Goal: Task Accomplishment & Management: Manage account settings

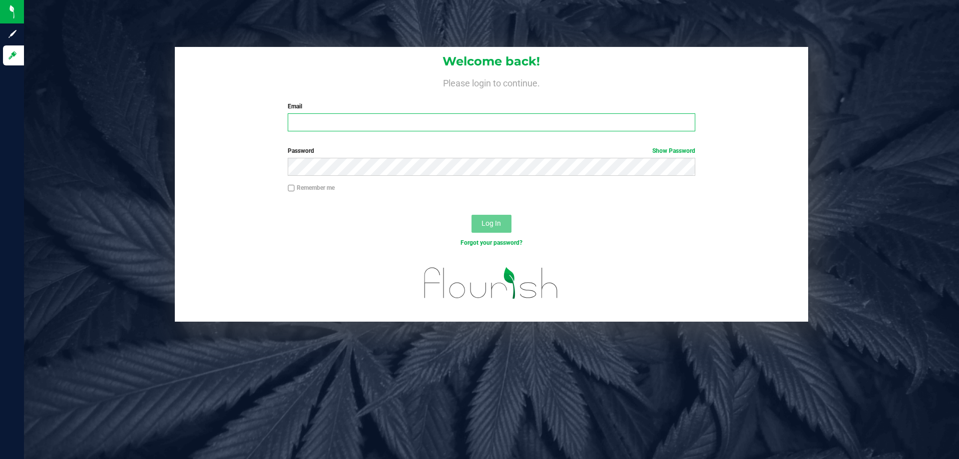
click at [353, 117] on input "Email" at bounding box center [491, 122] width 407 height 18
type input "lareas@liveparallel.com"
click at [472, 215] on button "Log In" at bounding box center [492, 224] width 40 height 18
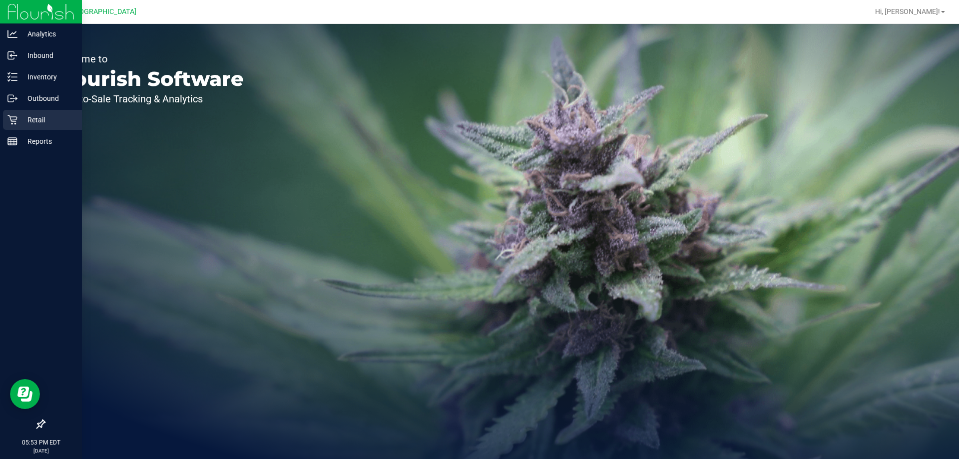
click at [11, 115] on icon at bounding box center [12, 120] width 10 height 10
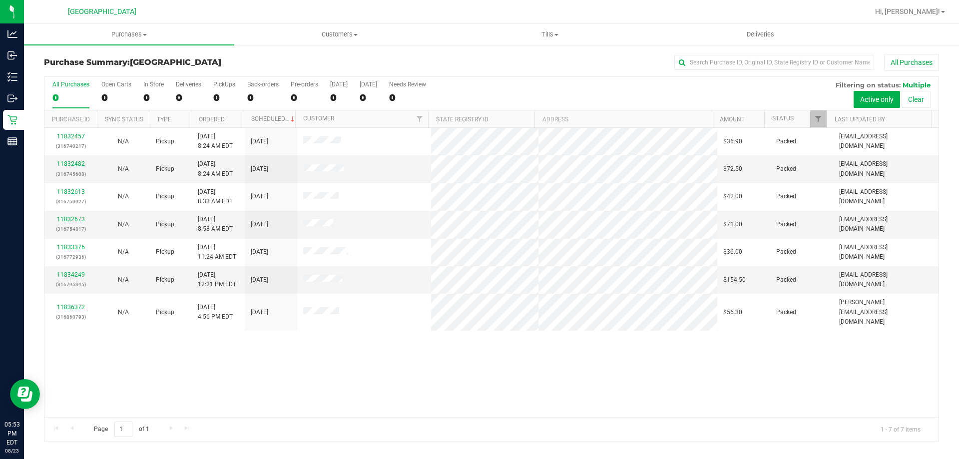
click at [314, 386] on div "11832457 (316740217) N/A Pickup 8/23/2025 8:24 AM EDT 8/23/2025 $36.90 Packed m…" at bounding box center [491, 272] width 894 height 289
click at [544, 29] on uib-tab-heading "Tills Manage tills Reconcile e-payments" at bounding box center [549, 34] width 209 height 20
click at [516, 58] on li "Manage tills" at bounding box center [550, 60] width 210 height 12
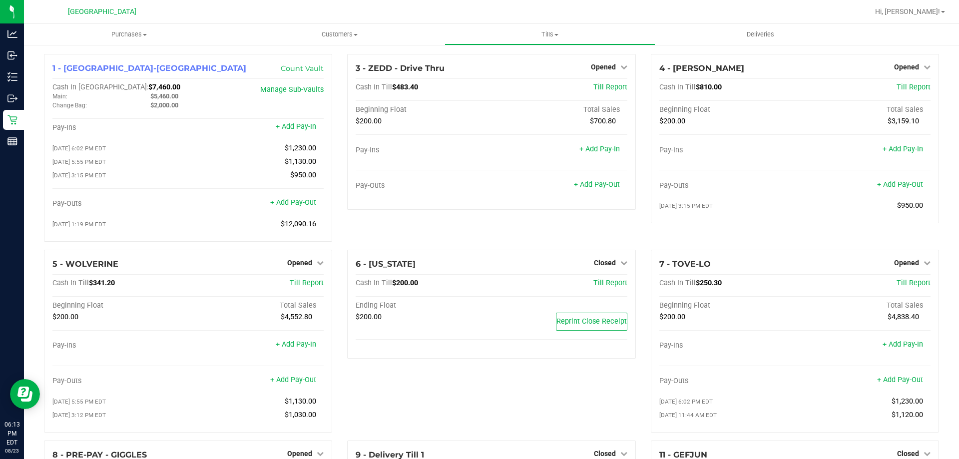
click at [551, 230] on div "3 - ZEDD - Drive Thru Opened Close Till Cash In Till $483.40 Till Report Beginn…" at bounding box center [491, 152] width 303 height 196
click at [557, 230] on div "3 - ZEDD - Drive Thru Opened Close Till Cash In Till $483.40 Till Report Beginn…" at bounding box center [491, 152] width 303 height 196
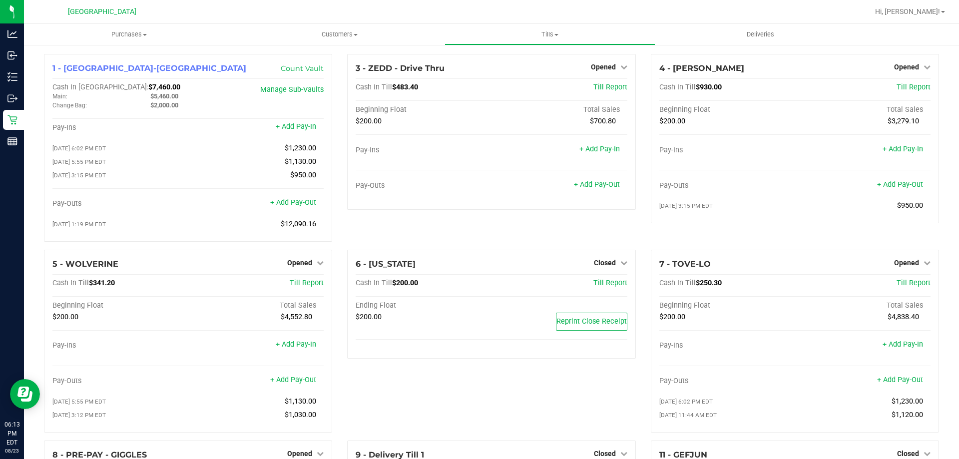
click at [557, 230] on div "3 - ZEDD - Drive Thru Opened Close Till Cash In Till $483.40 Till Report Beginn…" at bounding box center [491, 152] width 303 height 196
click at [548, 230] on div "3 - ZEDD - Drive Thru Opened Close Till Cash In Till $483.40 Till Report Beginn…" at bounding box center [491, 152] width 303 height 196
click at [547, 230] on div "3 - ZEDD - Drive Thru Opened Close Till Cash In Till $483.40 Till Report Beginn…" at bounding box center [491, 152] width 303 height 196
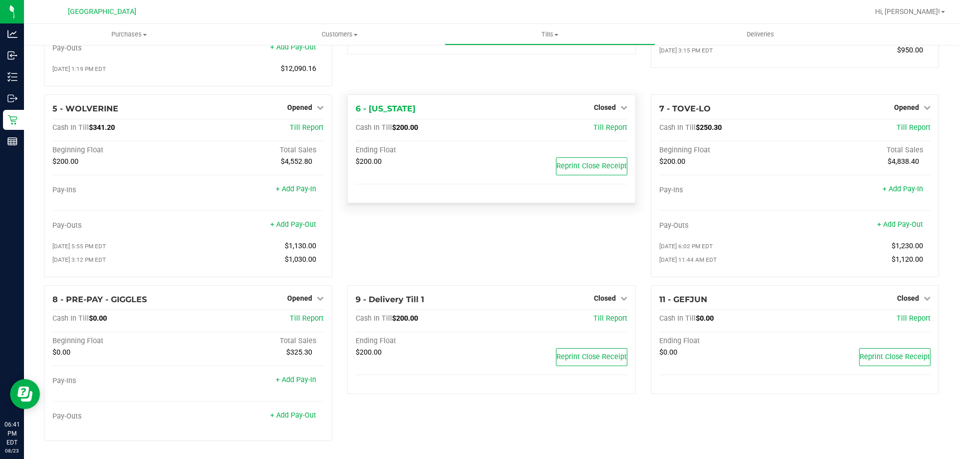
scroll to position [159, 0]
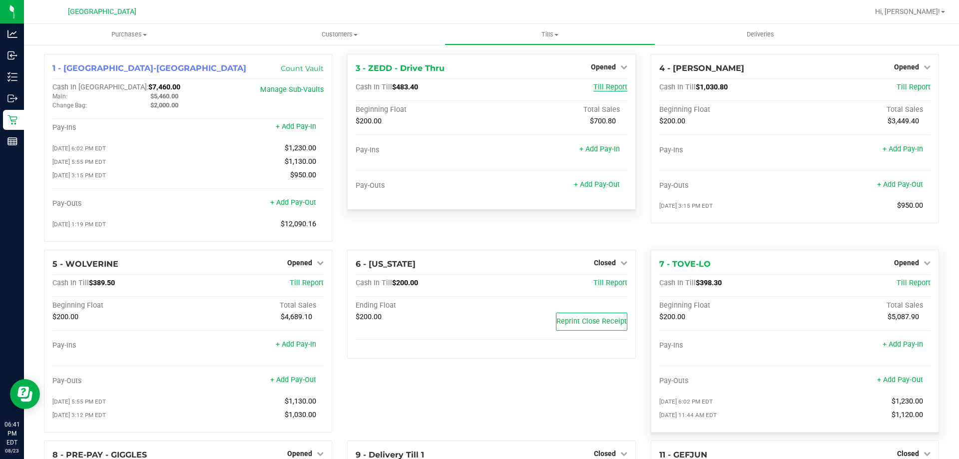
click at [612, 87] on span "Till Report" at bounding box center [611, 87] width 34 height 8
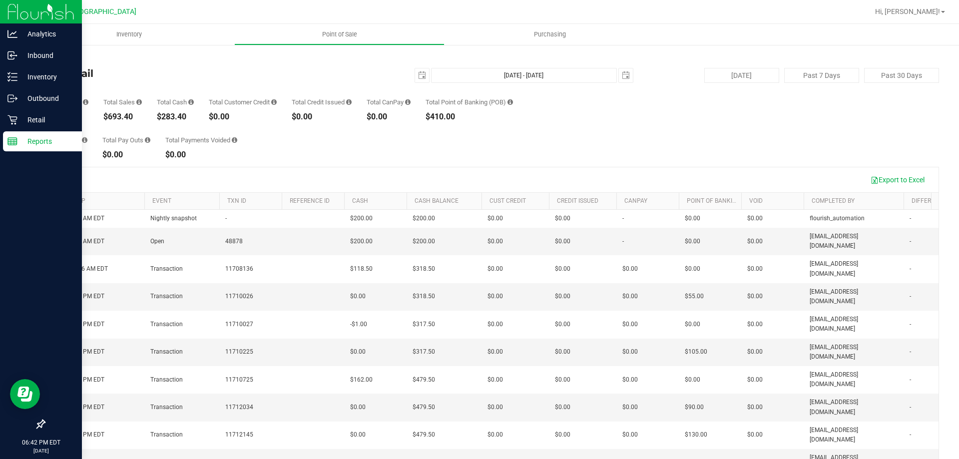
click at [14, 142] on line at bounding box center [14, 142] width 0 height 5
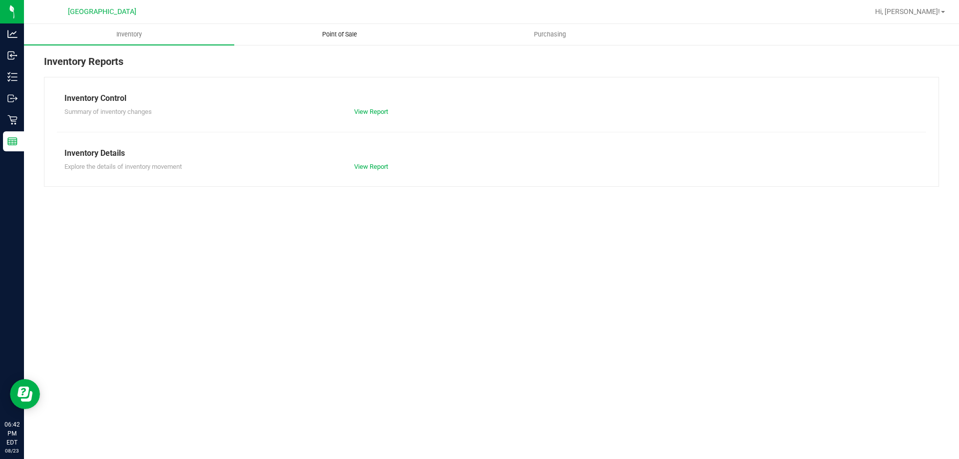
click at [339, 37] on span "Point of Sale" at bounding box center [340, 34] width 62 height 9
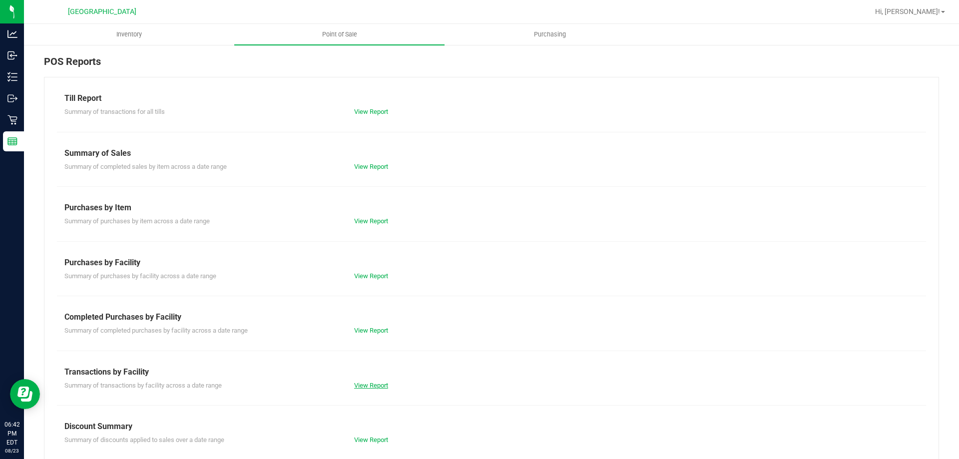
click at [356, 382] on link "View Report" at bounding box center [371, 385] width 34 height 7
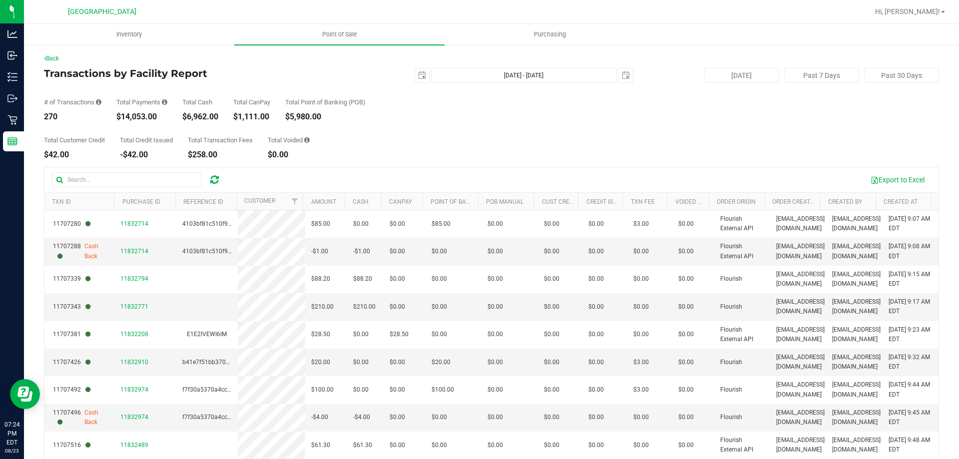
click at [471, 136] on div "Total Customer Credit $42.00 Total Credit Issued -$42.00 Total Transaction Fees…" at bounding box center [491, 140] width 895 height 38
click at [493, 120] on div "# of Transactions 270 Total Payments $14,053.00 Total Cash $6,962.00 Total CanP…" at bounding box center [491, 102] width 895 height 38
click at [397, 114] on div "# of Transactions 276 Total Payments $14,263.50 Total Cash $7,012.50 Total CanP…" at bounding box center [491, 102] width 895 height 38
click at [513, 134] on div "Total Customer Credit $42.00 Total Credit Issued -$42.00 Total Transaction Fees…" at bounding box center [491, 140] width 895 height 38
click at [517, 142] on div "Total Customer Credit $42.00 Total Credit Issued -$42.00 Total Transaction Fees…" at bounding box center [491, 140] width 895 height 38
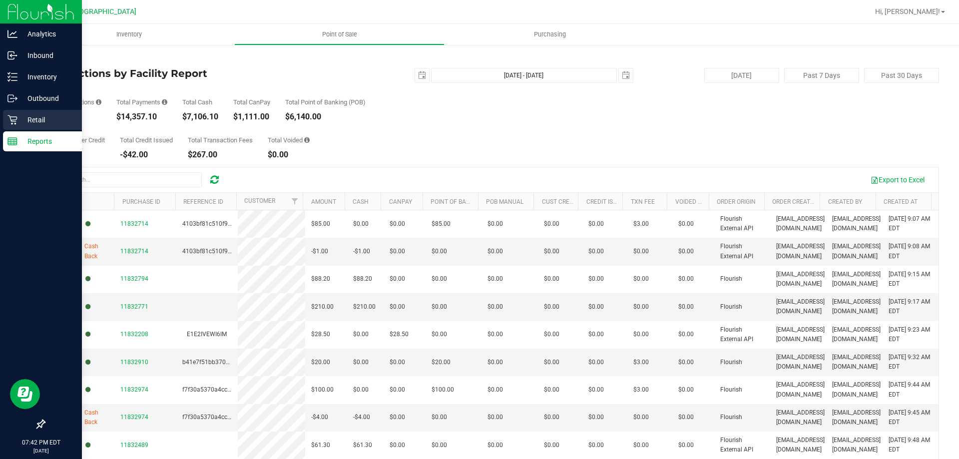
click at [14, 122] on icon at bounding box center [12, 120] width 10 height 10
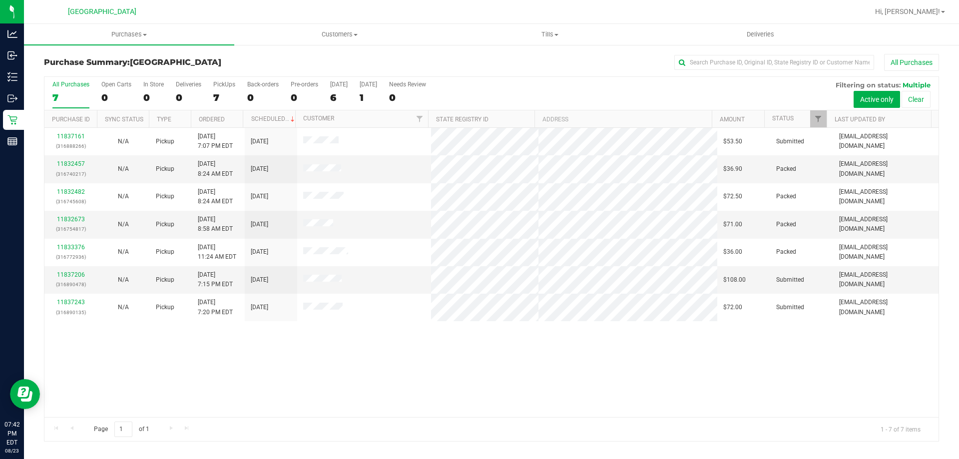
click at [447, 352] on div "11837161 (316888266) N/A Pickup [DATE] 7:07 PM EDT 8/24/2025 $53.50 Submitted […" at bounding box center [491, 272] width 894 height 289
click at [456, 385] on div "11837161 (316888266) N/A Pickup [DATE] 7:07 PM EDT 8/24/2025 $53.50 Submitted […" at bounding box center [491, 272] width 894 height 289
click at [466, 394] on div "11837161 (316888266) N/A Pickup [DATE] 7:07 PM EDT 8/24/2025 $53.50 Submitted […" at bounding box center [491, 272] width 894 height 289
click at [533, 374] on div "11837161 (316888266) N/A Pickup [DATE] 7:07 PM EDT 8/24/2025 $53.50 Submitted […" at bounding box center [491, 272] width 894 height 289
click at [494, 378] on div "11837161 (316888266) N/A Pickup [DATE] 7:07 PM EDT 8/24/2025 $53.50 Submitted […" at bounding box center [491, 272] width 894 height 289
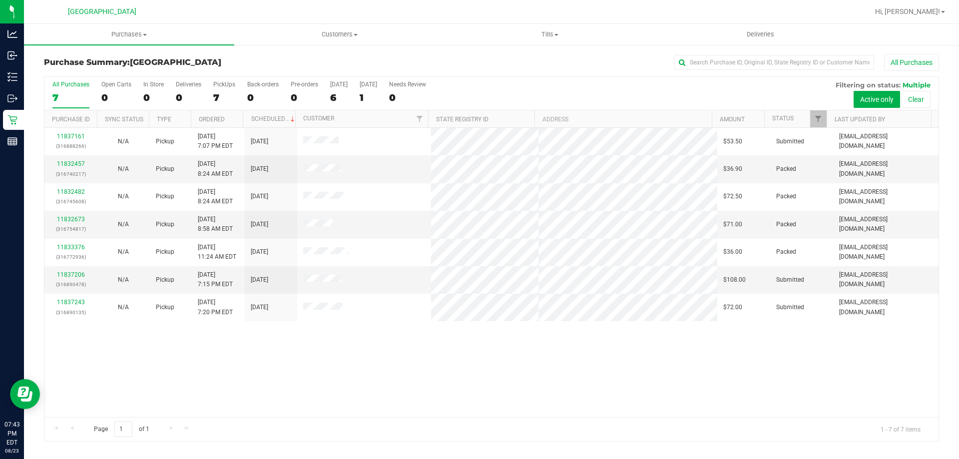
click at [491, 377] on div "11837161 (316888266) N/A Pickup [DATE] 7:07 PM EDT 8/24/2025 $53.50 Submitted […" at bounding box center [491, 272] width 894 height 289
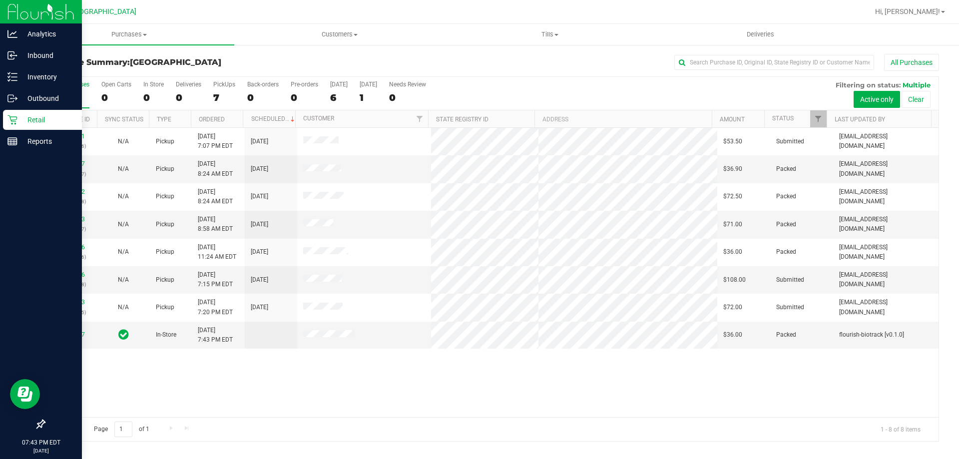
click at [14, 130] on link "Retail" at bounding box center [41, 120] width 82 height 21
click at [17, 140] on rect at bounding box center [12, 141] width 9 height 7
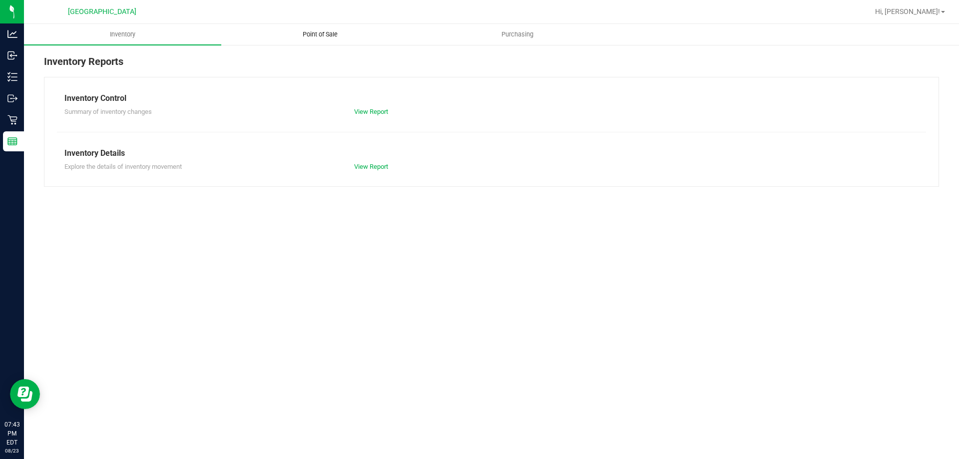
click at [326, 36] on span "Point of Sale" at bounding box center [320, 34] width 62 height 9
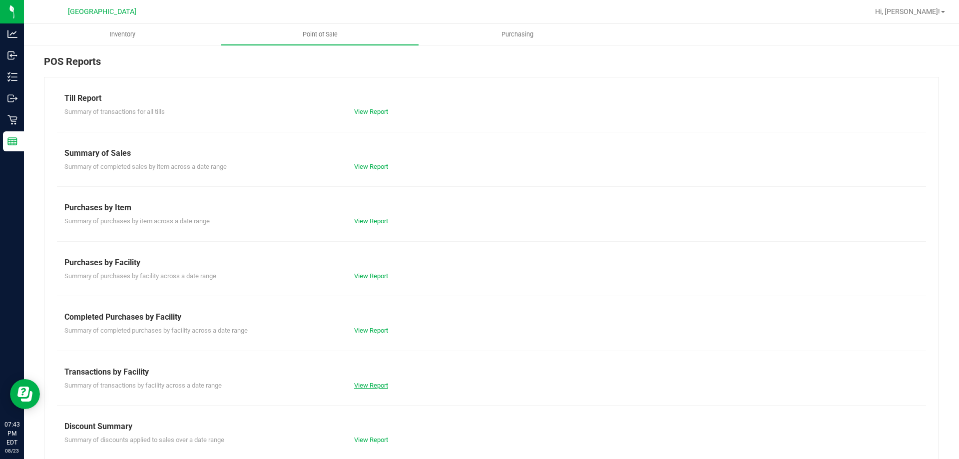
click at [383, 384] on link "View Report" at bounding box center [371, 385] width 34 height 7
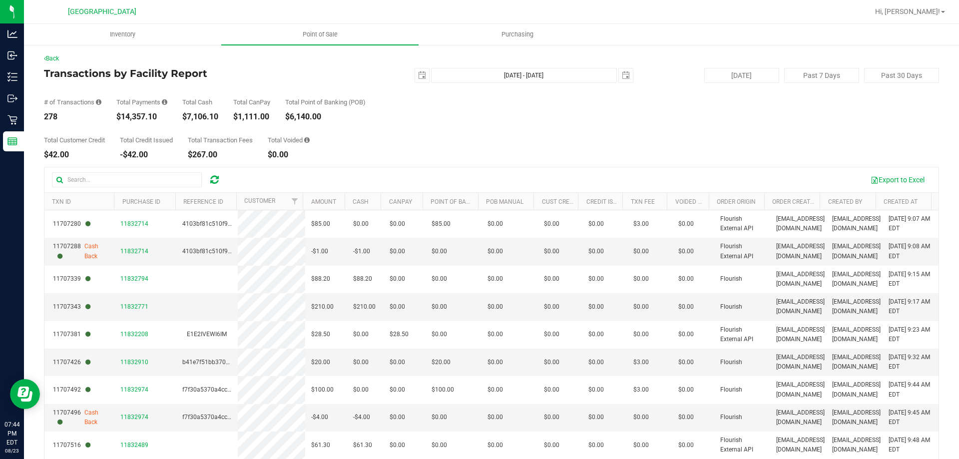
click at [454, 114] on div "# of Transactions 278 Total Payments $14,357.10 Total Cash $7,106.10 Total CanP…" at bounding box center [491, 102] width 895 height 38
drag, startPoint x: 0, startPoint y: 0, endPoint x: 454, endPoint y: 114, distance: 468.2
click at [454, 114] on div "# of Transactions 280 Total Payments $14,393.10 Total Cash $7,102.10 Total CanP…" at bounding box center [491, 102] width 895 height 38
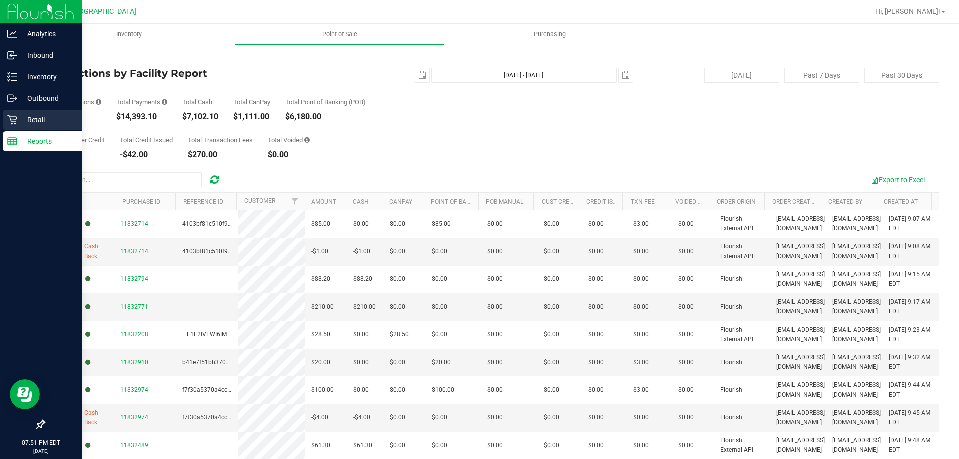
click at [16, 120] on icon at bounding box center [12, 120] width 10 height 10
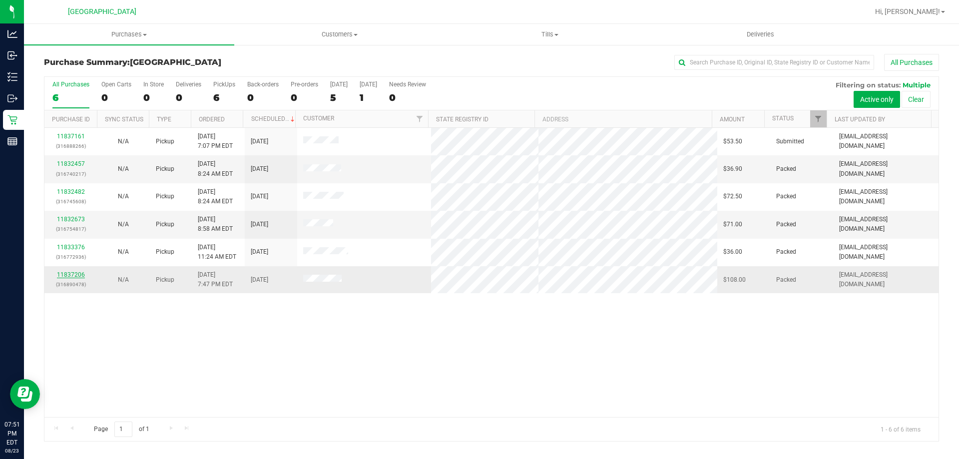
click at [67, 273] on link "11837206" at bounding box center [71, 274] width 28 height 7
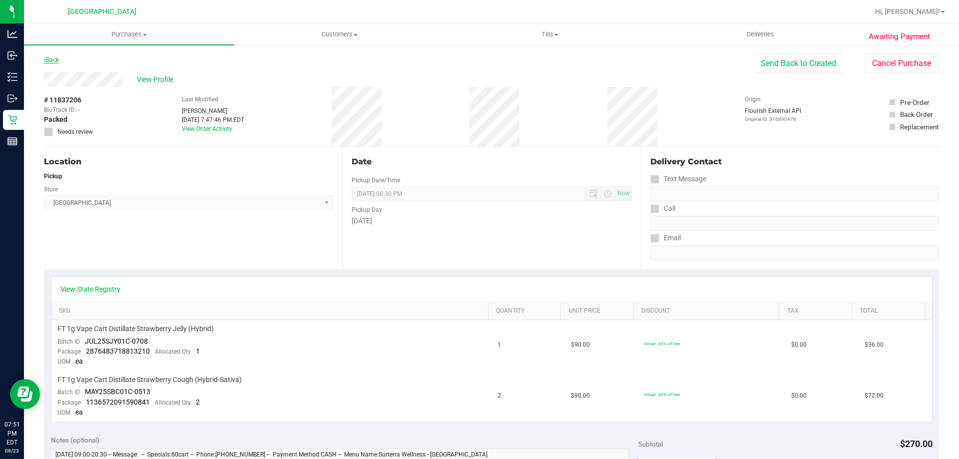
click at [50, 61] on link "Back" at bounding box center [51, 59] width 15 height 7
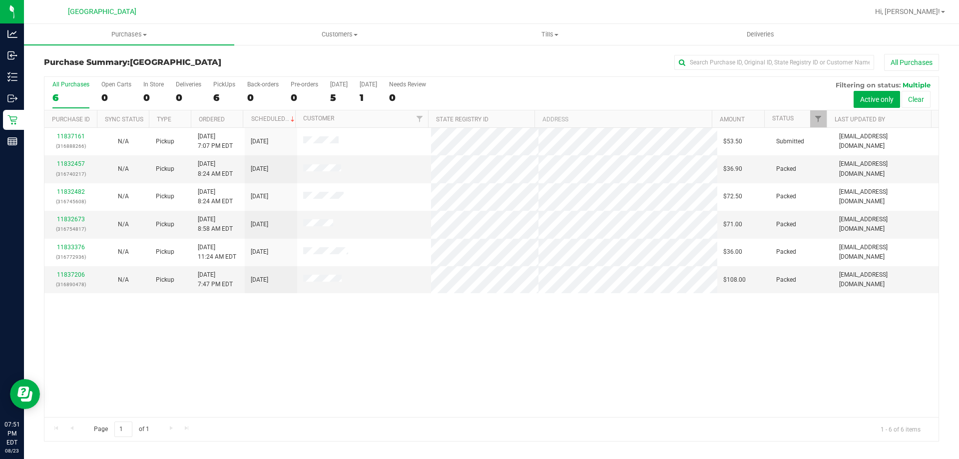
click at [471, 375] on div "11837161 (316888266) N/A Pickup [DATE] 7:07 PM EDT 8/24/2025 $53.50 Submitted […" at bounding box center [491, 272] width 894 height 289
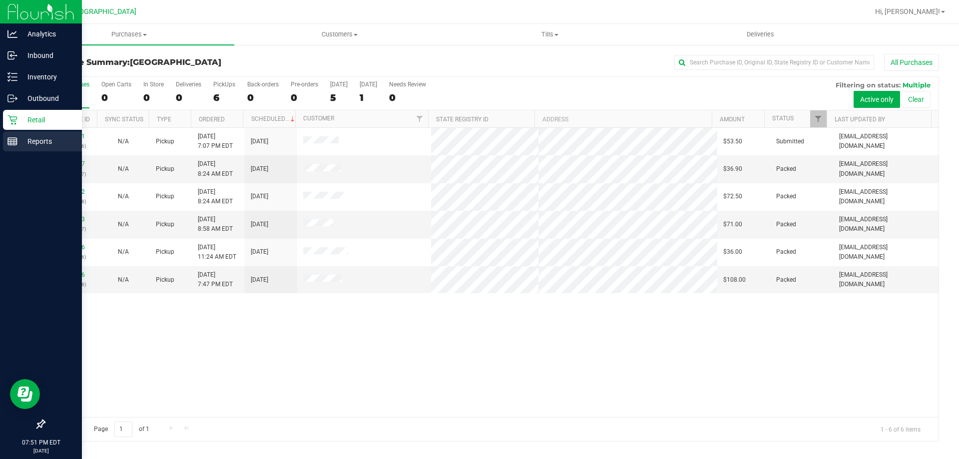
click at [15, 134] on div "Reports" at bounding box center [42, 141] width 79 height 20
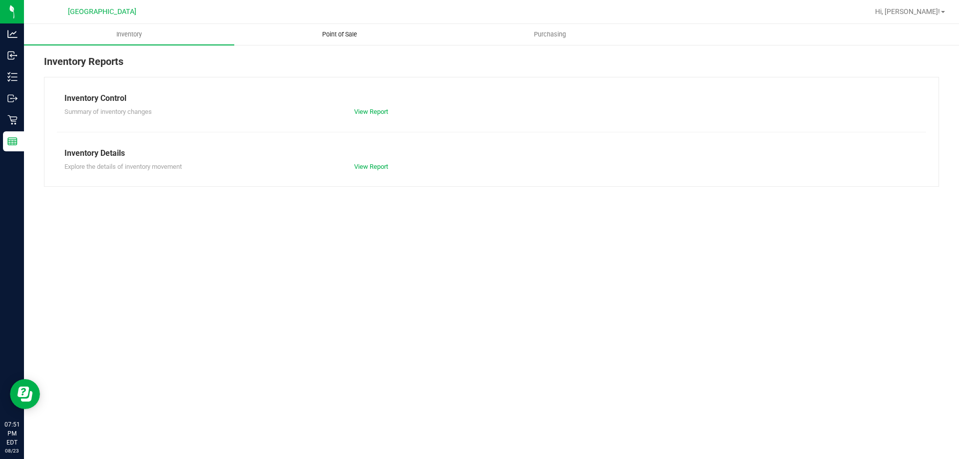
click at [334, 35] on span "Point of Sale" at bounding box center [340, 34] width 62 height 9
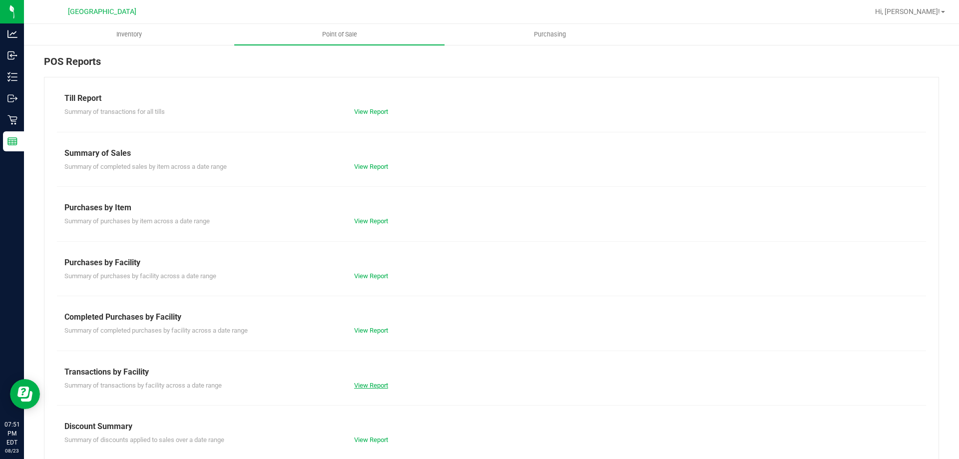
click at [369, 386] on link "View Report" at bounding box center [371, 385] width 34 height 7
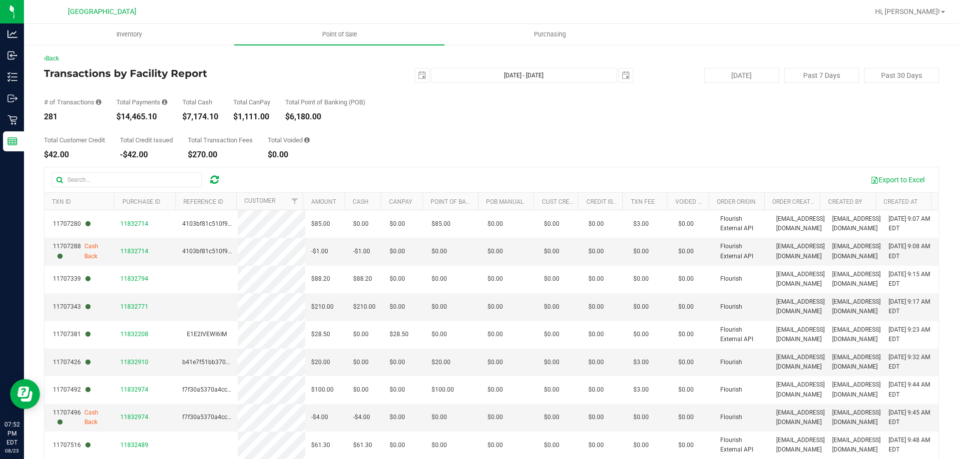
click at [468, 139] on div "Total Customer Credit $42.00 Total Credit Issued -$42.00 Total Transaction Fees…" at bounding box center [491, 140] width 895 height 38
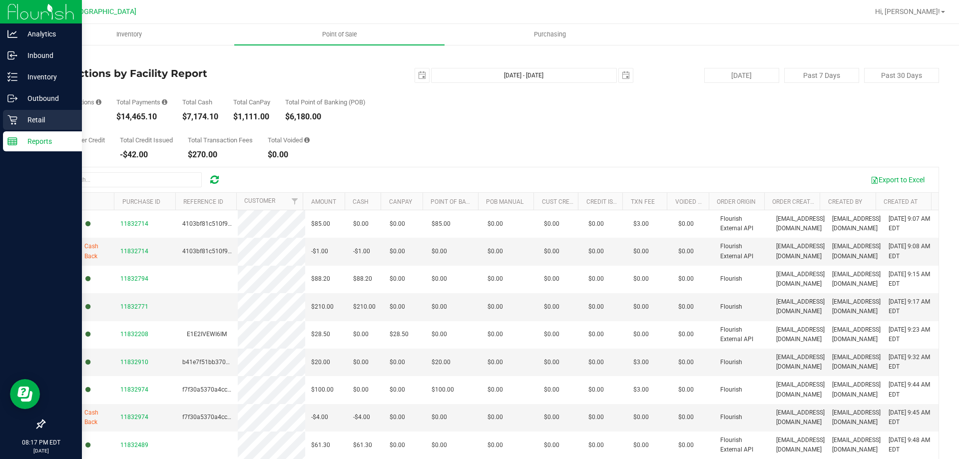
click at [16, 117] on icon at bounding box center [11, 119] width 9 height 9
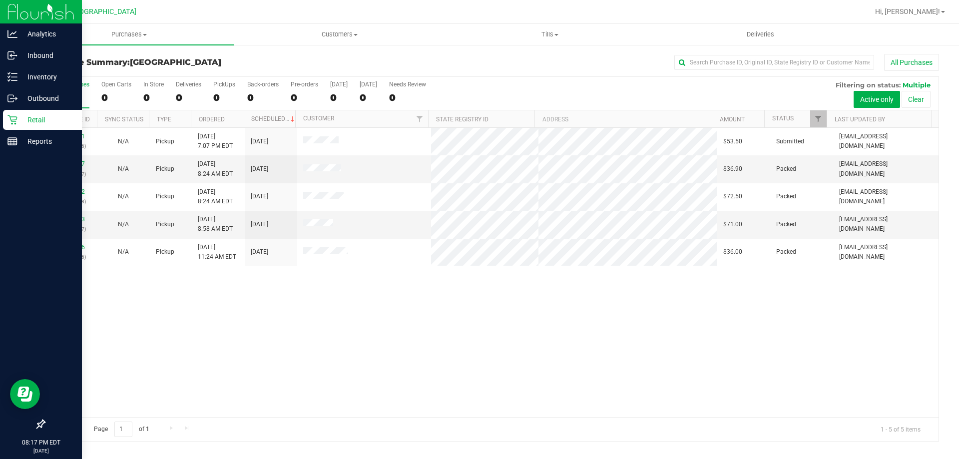
click at [250, 312] on div "11837161 (316888266) N/A Pickup [DATE] 7:07 PM EDT 8/24/2025 $53.50 Submitted […" at bounding box center [491, 272] width 894 height 289
click at [74, 168] on div "11832457 (316740217)" at bounding box center [70, 168] width 40 height 19
click at [71, 168] on div "11832457 (316740217)" at bounding box center [70, 168] width 40 height 19
click at [71, 164] on link "11832457" at bounding box center [71, 163] width 28 height 7
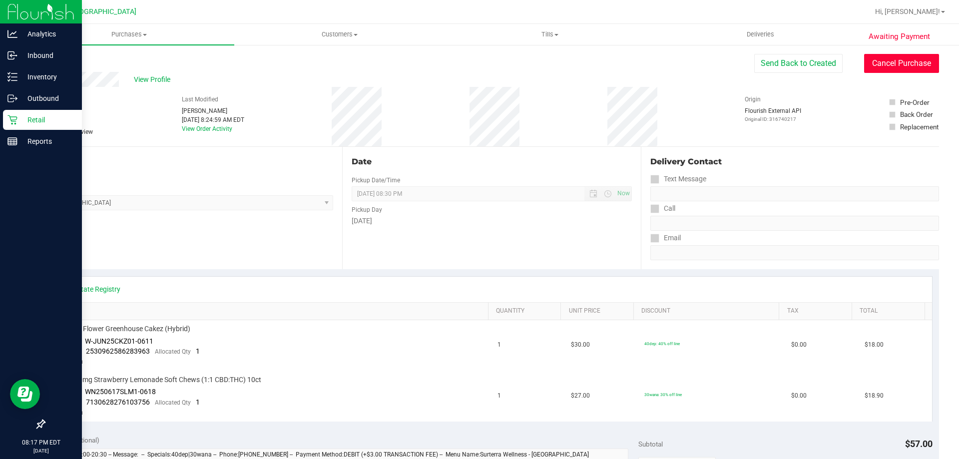
click at [896, 65] on button "Cancel Purchase" at bounding box center [901, 63] width 75 height 19
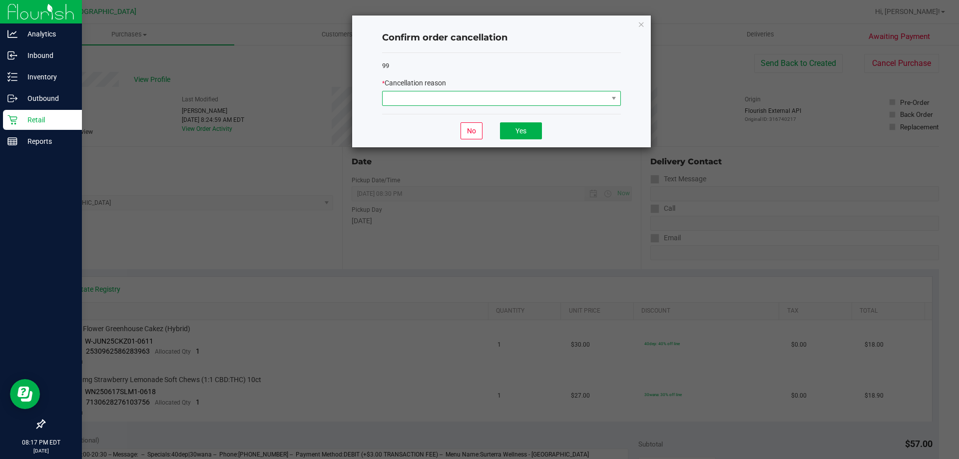
click at [610, 93] on span at bounding box center [614, 98] width 12 height 14
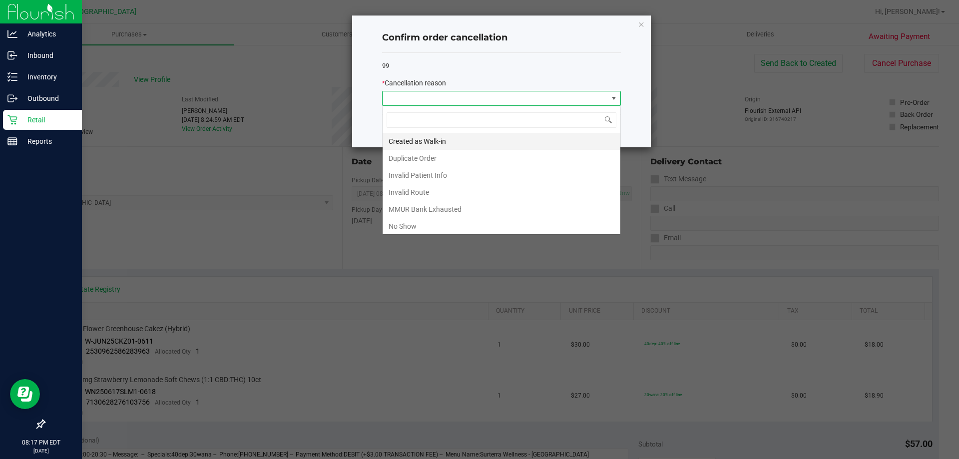
scroll to position [15, 239]
click at [436, 223] on li "No Show" at bounding box center [502, 226] width 238 height 17
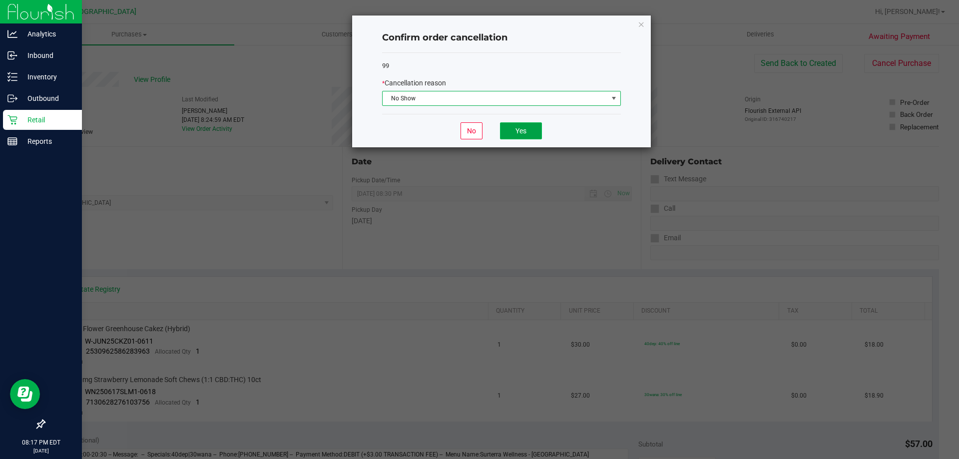
click at [507, 135] on button "Yes" at bounding box center [521, 130] width 42 height 17
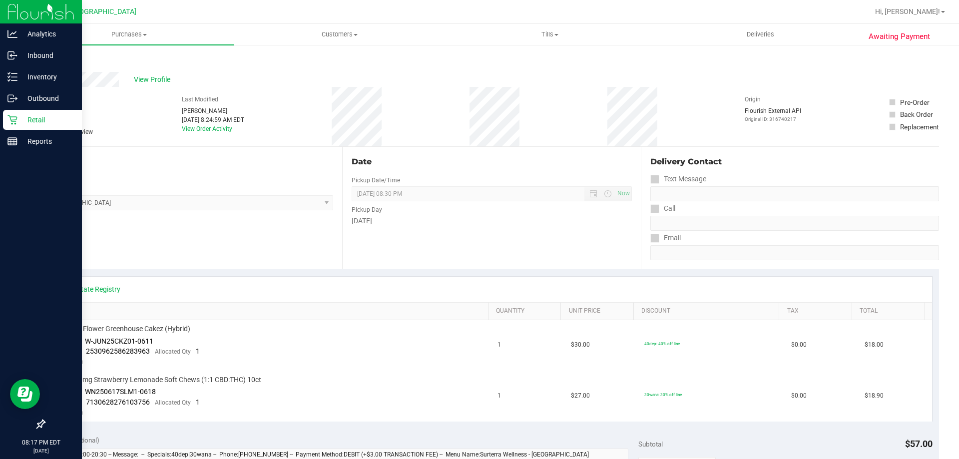
click at [59, 62] on link "Back" at bounding box center [51, 59] width 15 height 7
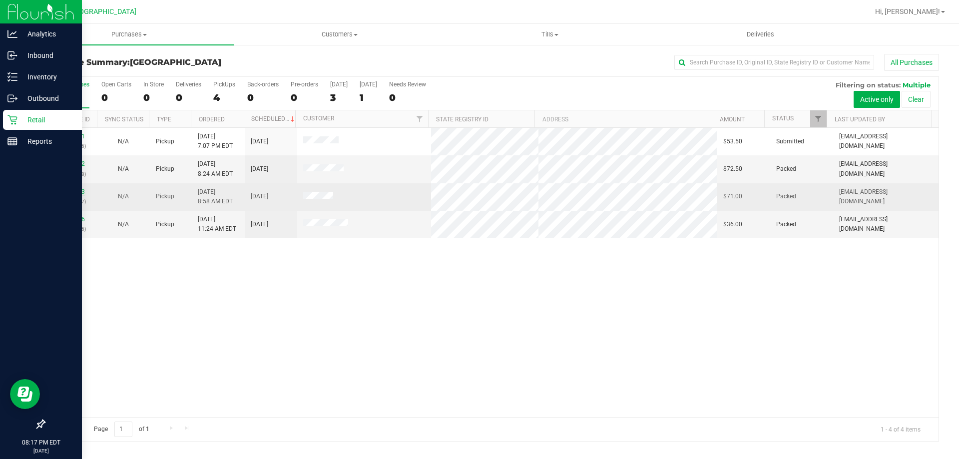
click at [62, 190] on link "11832673" at bounding box center [71, 191] width 28 height 7
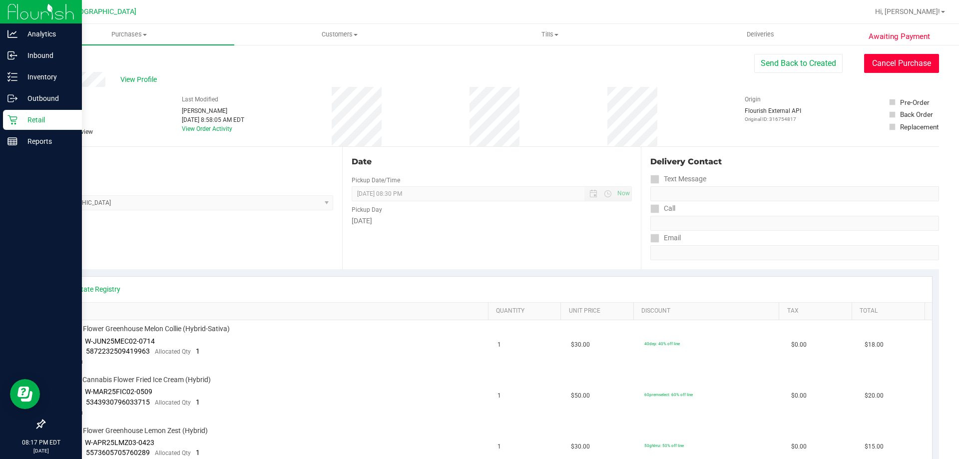
click at [872, 66] on button "Cancel Purchase" at bounding box center [901, 63] width 75 height 19
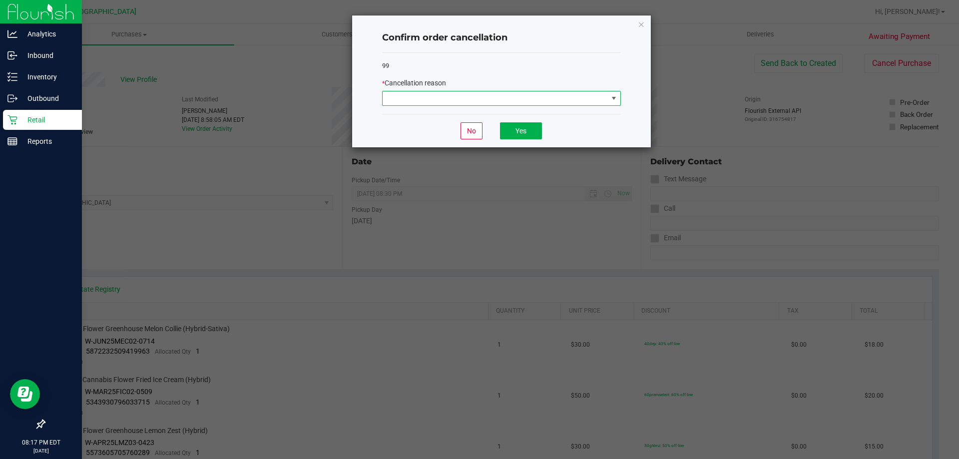
click at [477, 104] on span at bounding box center [495, 98] width 225 height 14
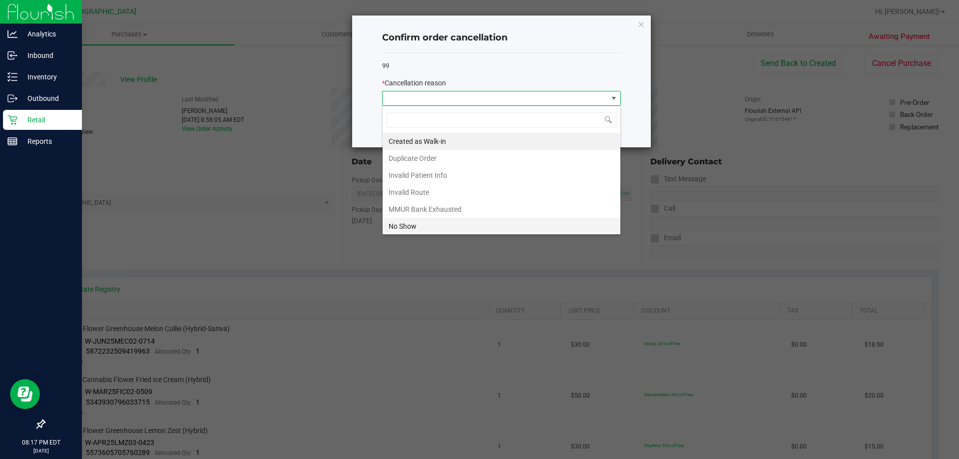
scroll to position [15, 239]
click at [435, 225] on li "No Show" at bounding box center [502, 226] width 238 height 17
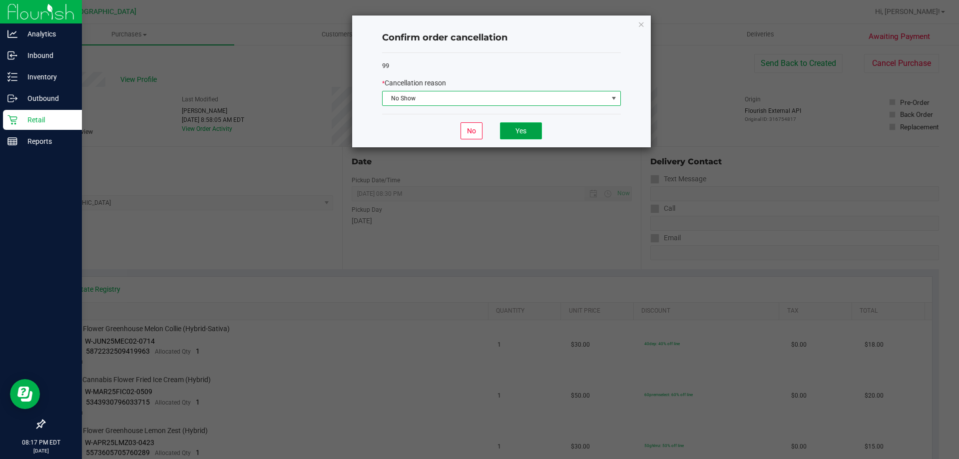
click at [526, 134] on button "Yes" at bounding box center [521, 130] width 42 height 17
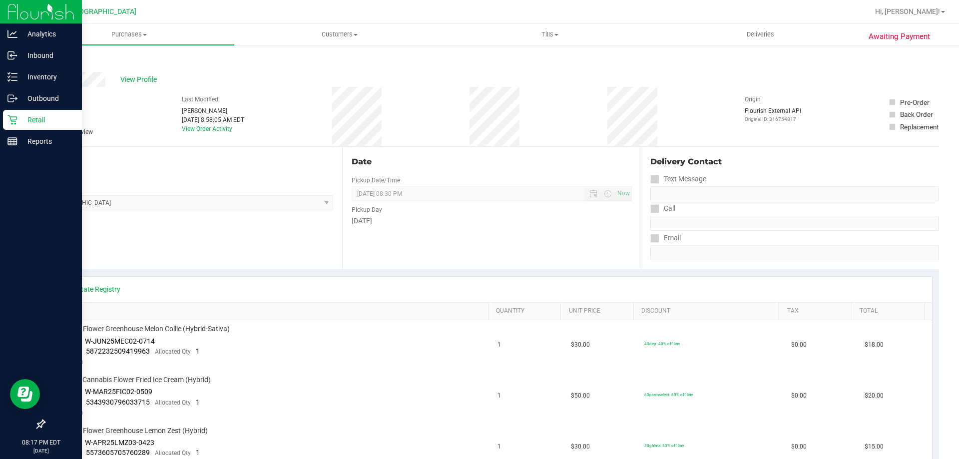
click at [59, 62] on link "Back" at bounding box center [51, 59] width 15 height 7
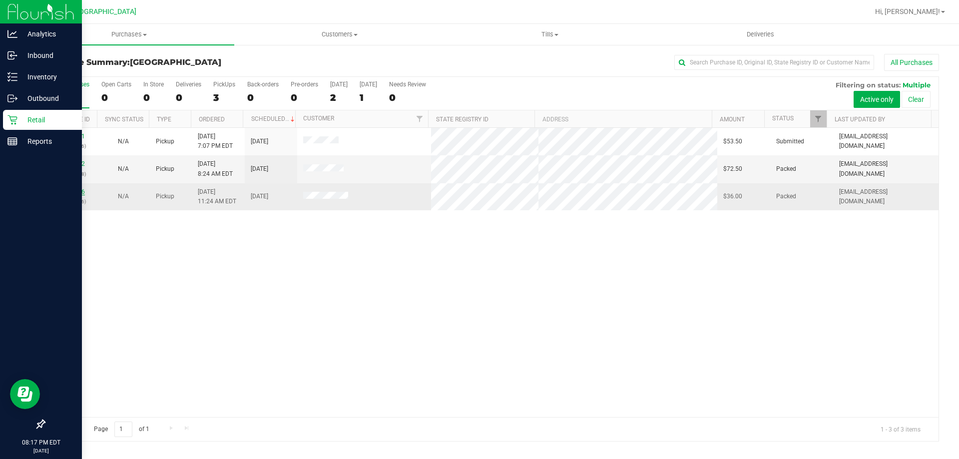
click at [75, 191] on link "11833376" at bounding box center [71, 191] width 28 height 7
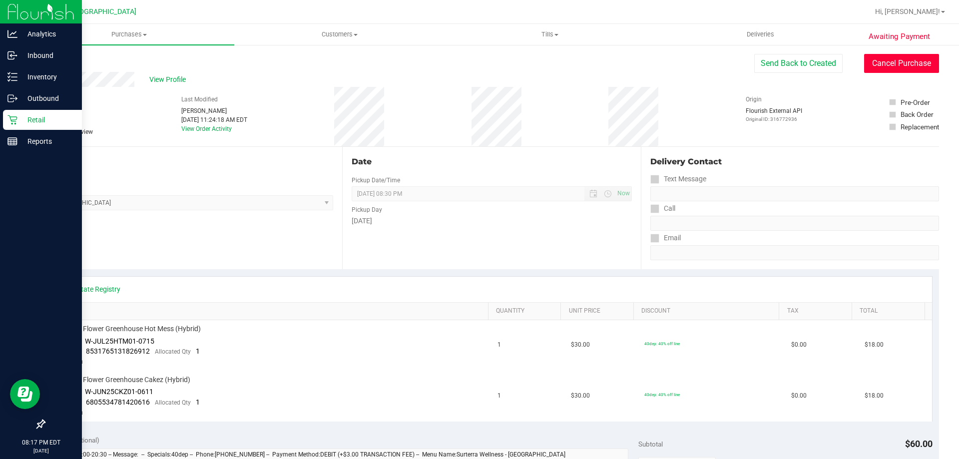
click at [865, 63] on button "Cancel Purchase" at bounding box center [901, 63] width 75 height 19
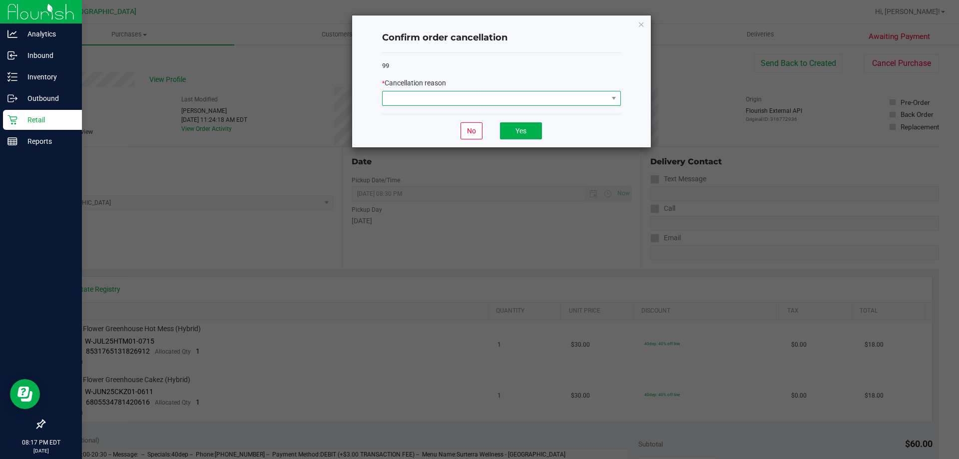
click at [457, 103] on span at bounding box center [495, 98] width 225 height 14
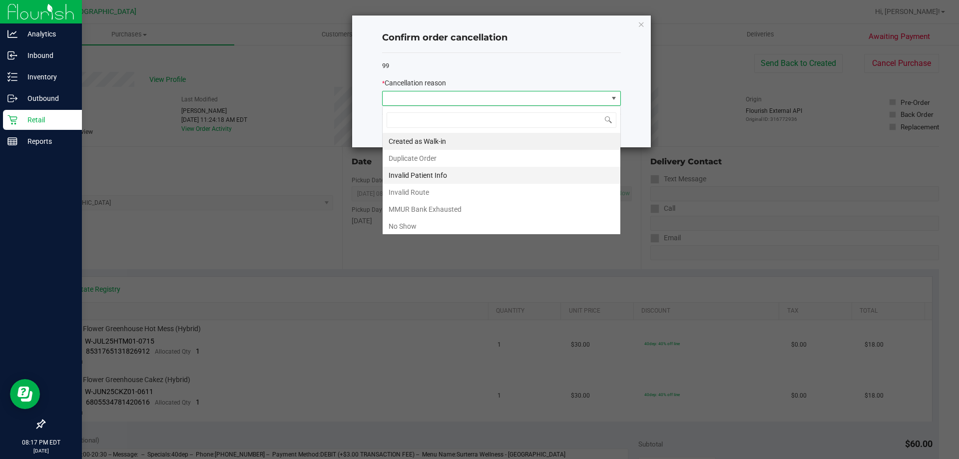
scroll to position [15, 239]
click at [421, 227] on li "No Show" at bounding box center [502, 226] width 238 height 17
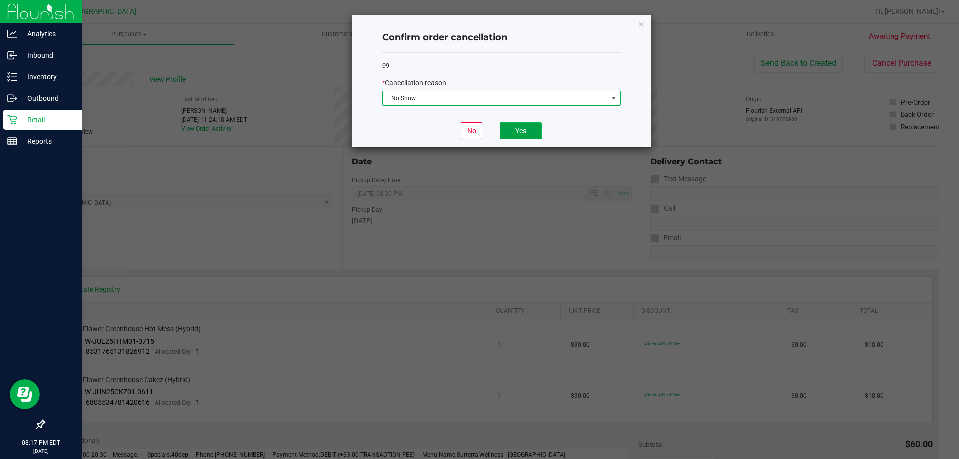
click at [507, 132] on button "Yes" at bounding box center [521, 130] width 42 height 17
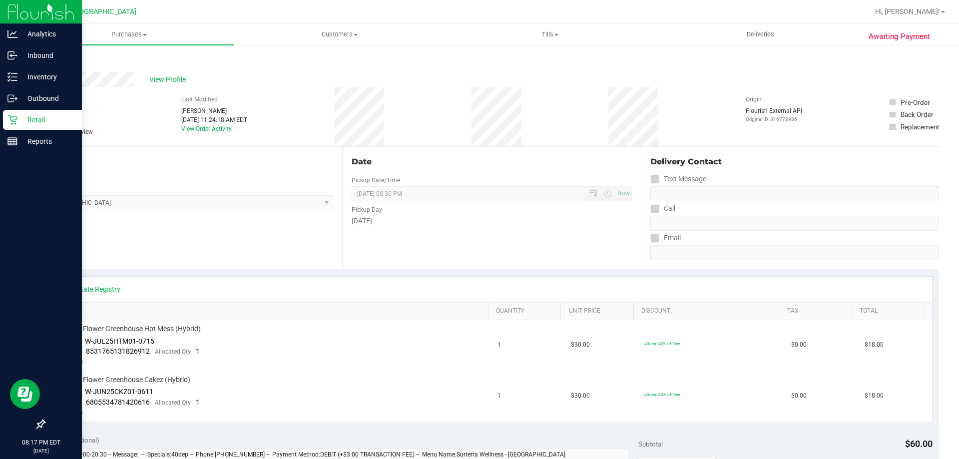
click at [56, 61] on link "Back" at bounding box center [51, 59] width 15 height 7
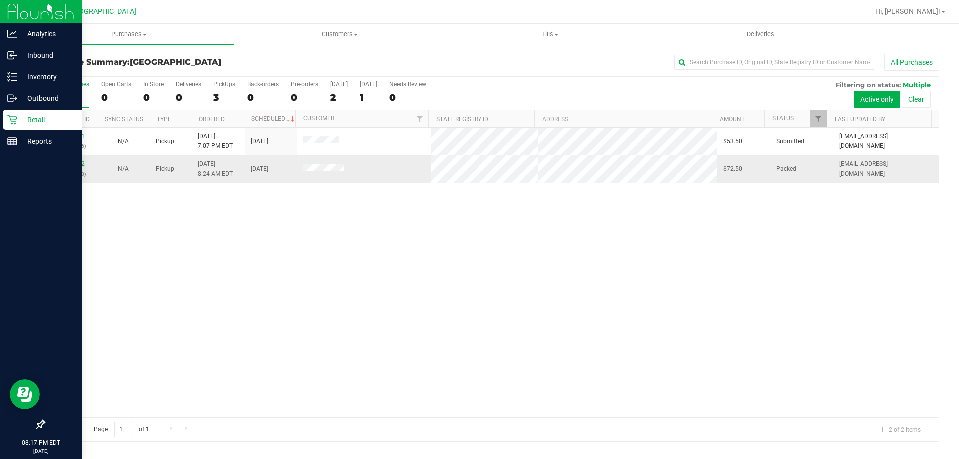
click at [82, 165] on link "11832482" at bounding box center [71, 163] width 28 height 7
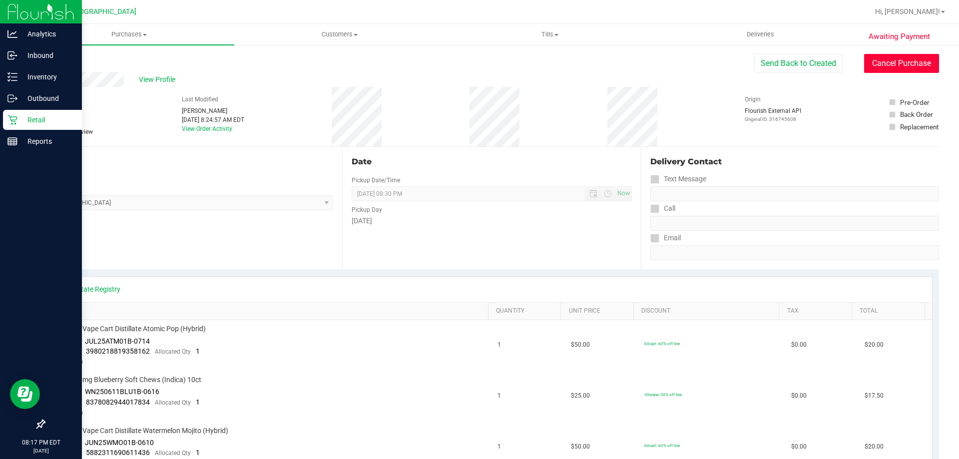
click at [875, 64] on button "Cancel Purchase" at bounding box center [901, 63] width 75 height 19
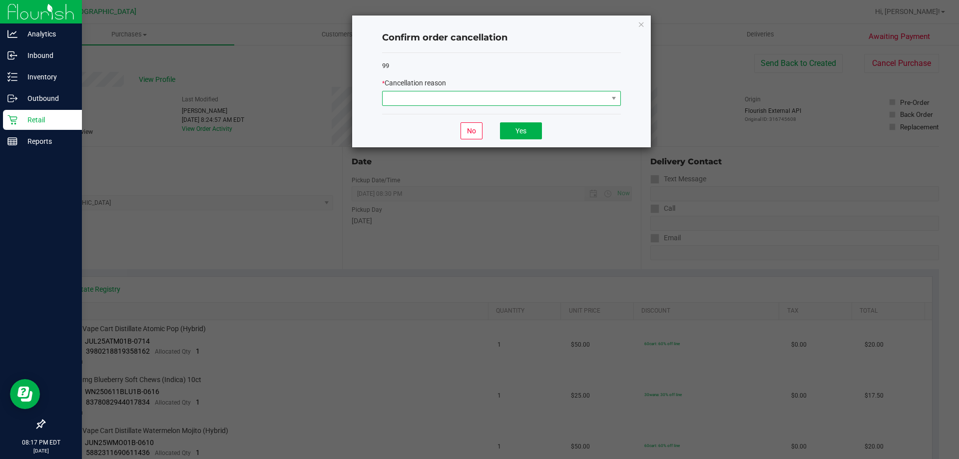
click at [480, 101] on span at bounding box center [495, 98] width 225 height 14
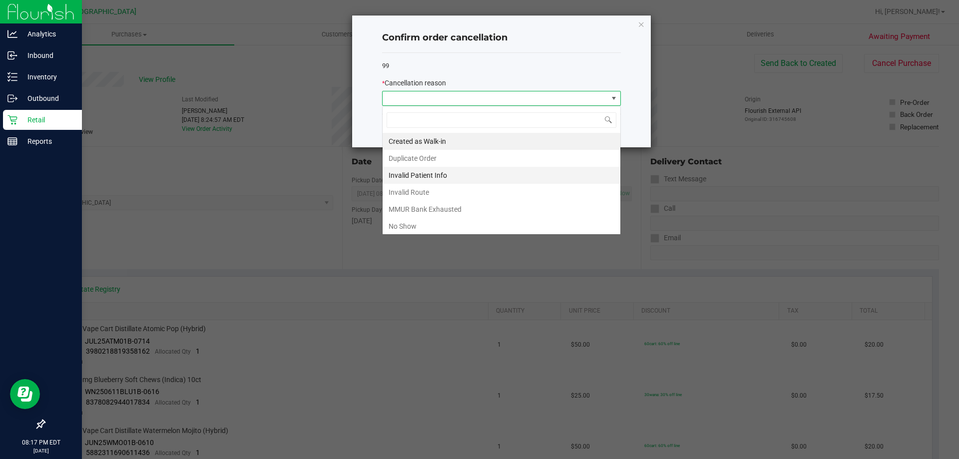
scroll to position [15, 239]
click at [420, 225] on li "No Show" at bounding box center [502, 226] width 238 height 17
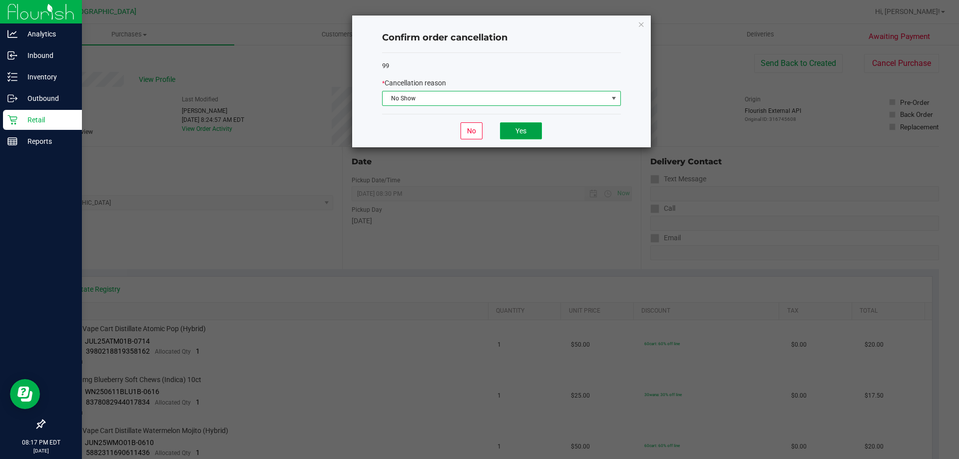
click at [525, 128] on button "Yes" at bounding box center [521, 130] width 42 height 17
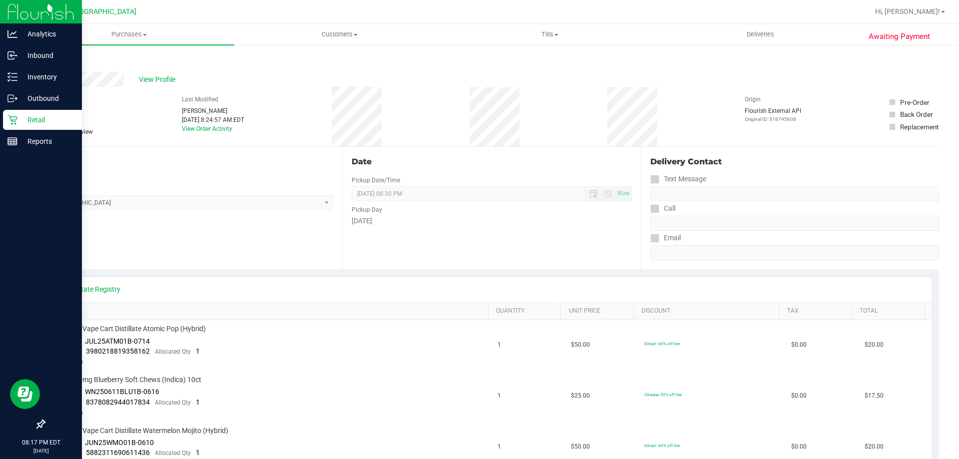
click at [52, 61] on link "Back" at bounding box center [51, 59] width 15 height 7
